Goal: Check status

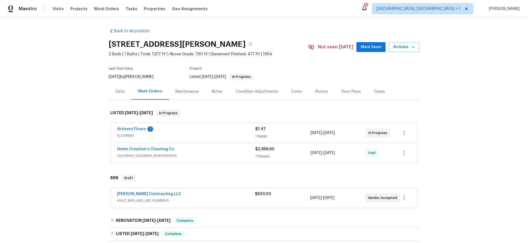
click at [134, 197] on div "[PERSON_NAME] Contracting LLC" at bounding box center [186, 194] width 138 height 7
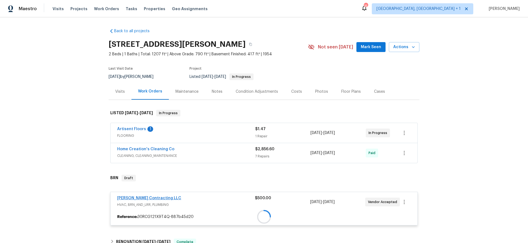
click at [134, 212] on div at bounding box center [264, 217] width 307 height 10
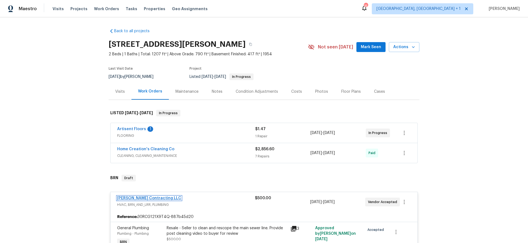
click at [134, 197] on link "[PERSON_NAME] Contracting LLC" at bounding box center [149, 198] width 64 height 4
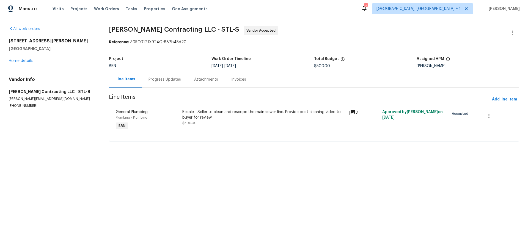
click at [155, 78] on div "Progress Updates" at bounding box center [165, 80] width 32 height 6
